Goal: Transaction & Acquisition: Purchase product/service

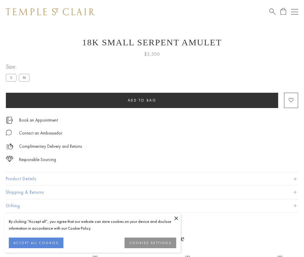
scroll to position [24, 0]
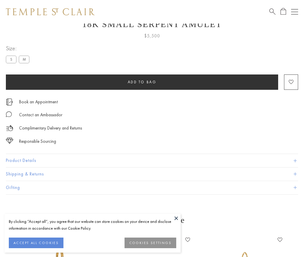
click at [142, 82] on span "Add to bag" at bounding box center [142, 81] width 29 height 5
